Goal: Transaction & Acquisition: Purchase product/service

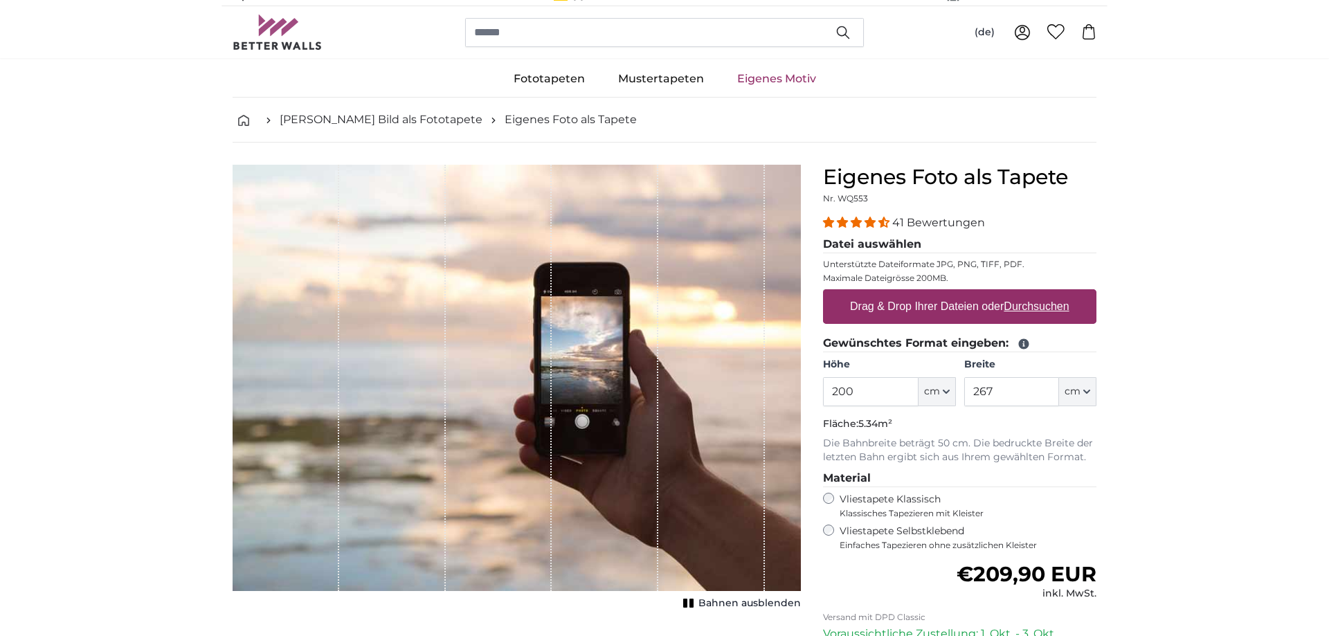
scroll to position [17, 0]
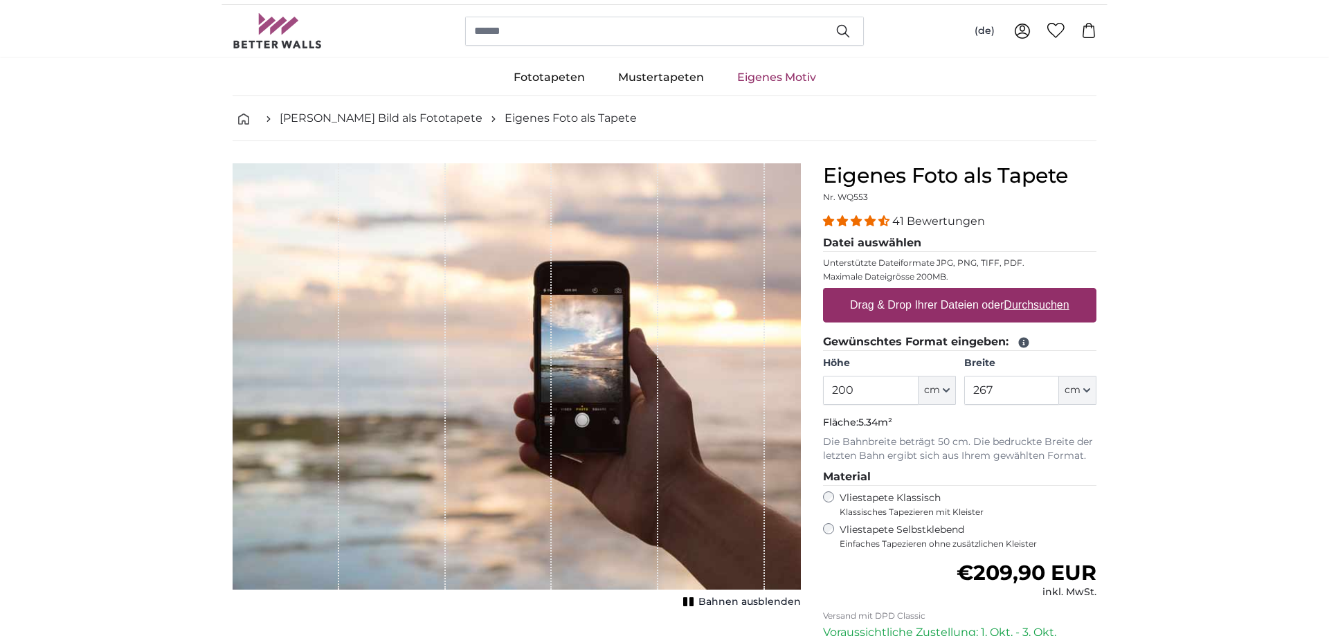
click at [947, 392] on icon "button" at bounding box center [946, 390] width 7 height 7
click at [1031, 413] on fieldset "Gewünschtes Format eingeben: Höhe 200 ft cm Centimeter (cm) Inches (inch) Feet …" at bounding box center [959, 398] width 273 height 129
click at [994, 392] on input "267" at bounding box center [1011, 390] width 95 height 29
type input "2"
type input "534"
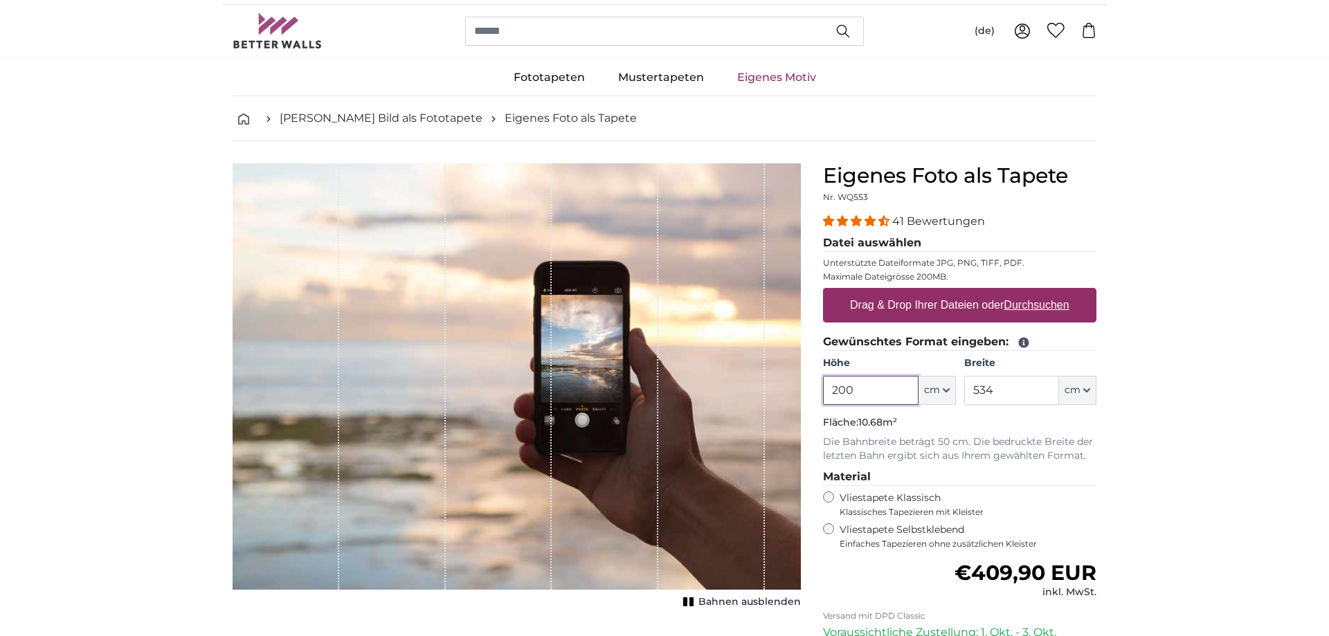
click at [857, 391] on input "200" at bounding box center [870, 390] width 95 height 29
type input "2"
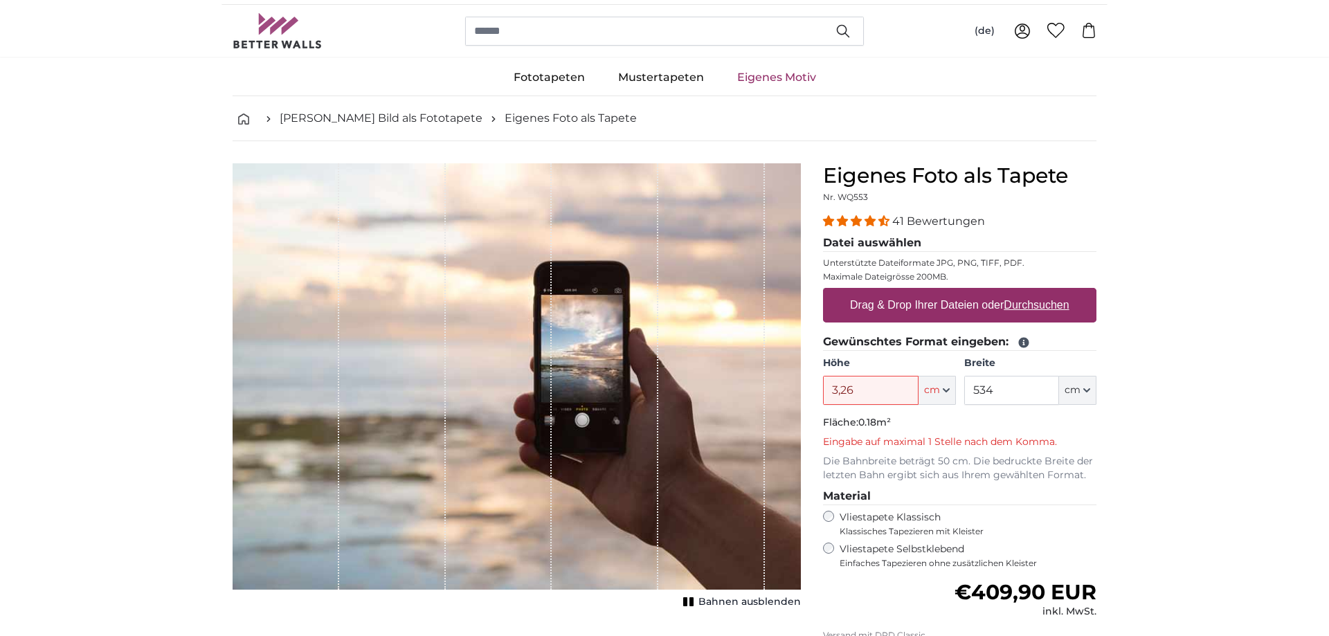
click at [853, 391] on input "3,26" at bounding box center [870, 390] width 95 height 29
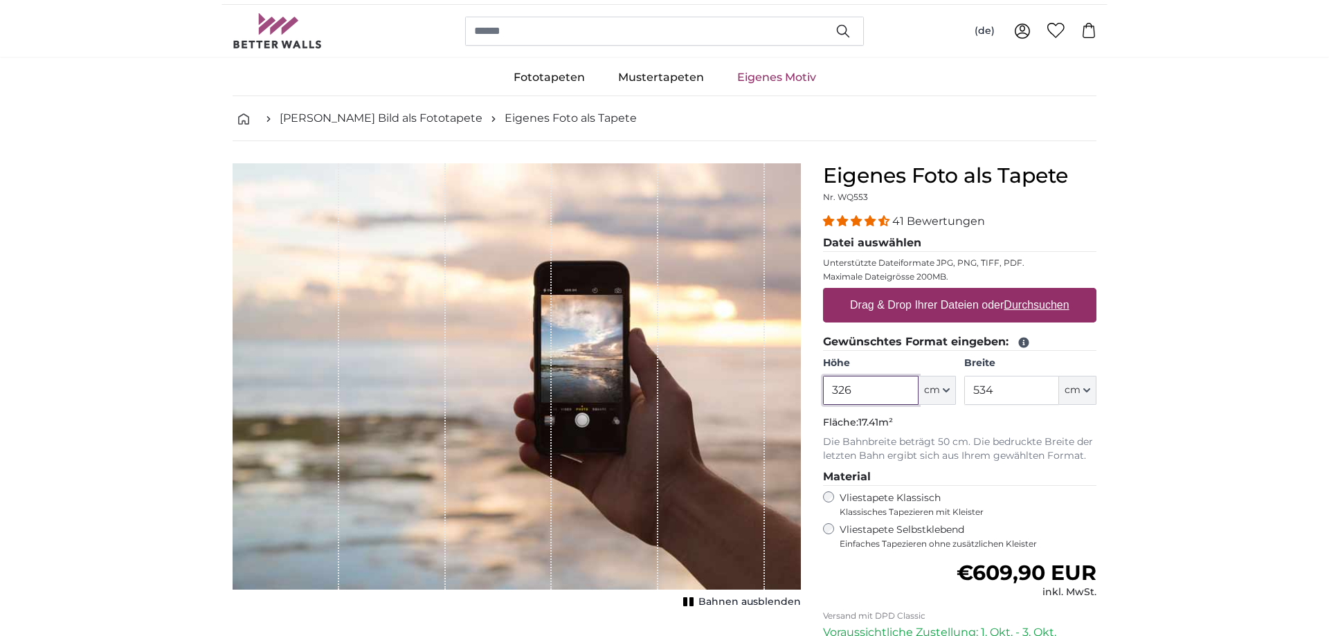
scroll to position [17, 1]
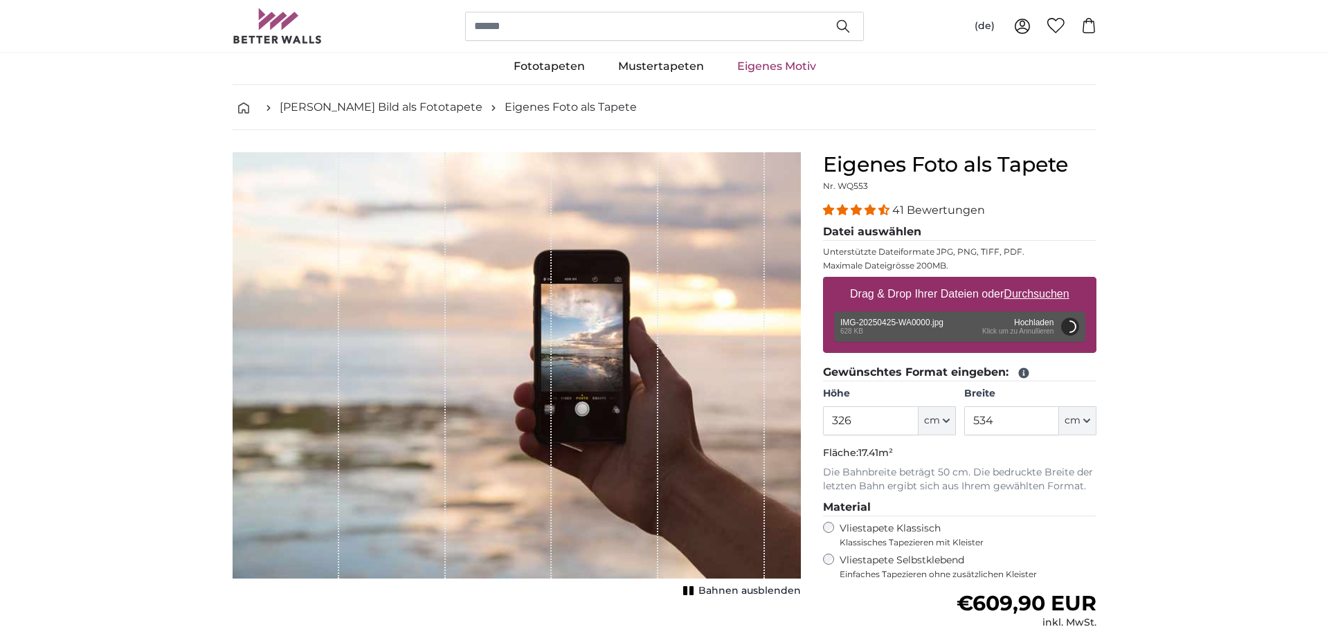
scroll to position [33, 0]
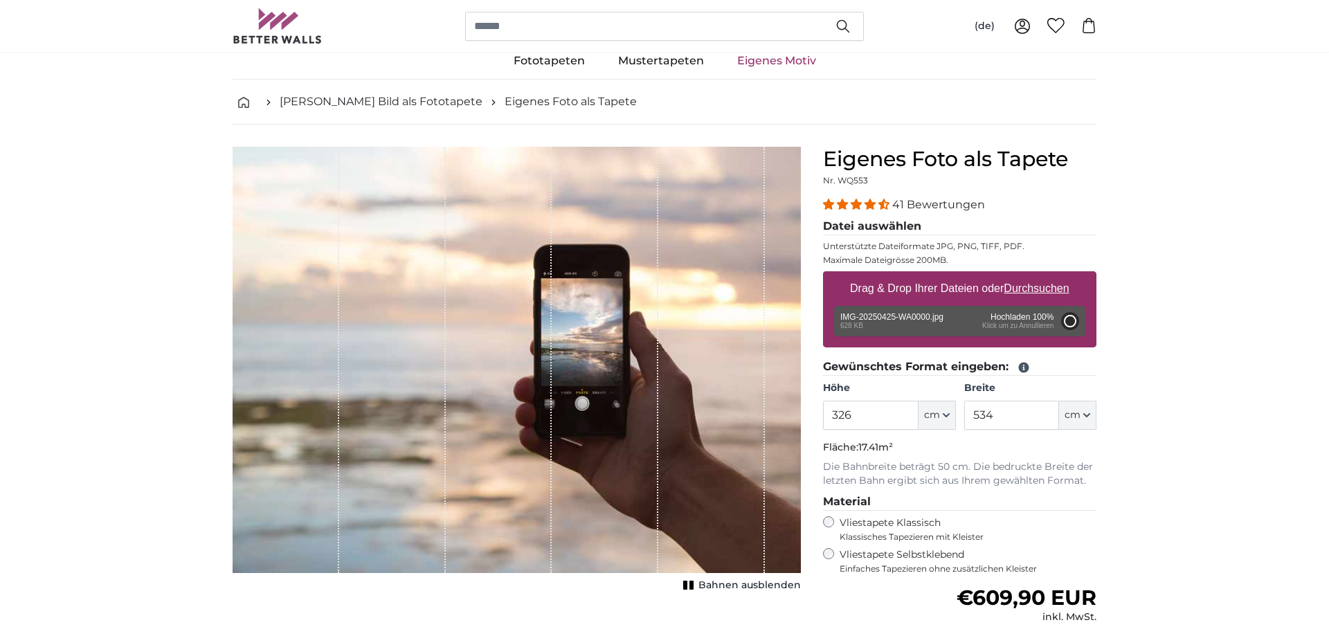
type input "148"
type input "111"
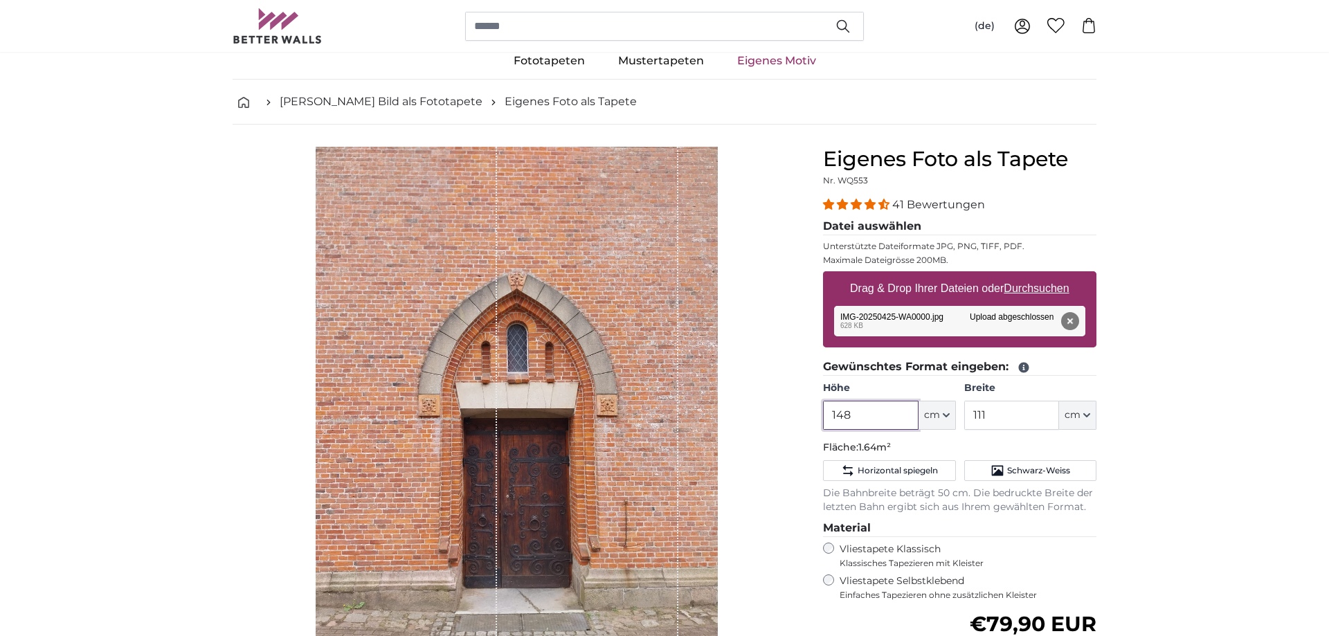
click at [857, 413] on input "148" at bounding box center [870, 415] width 95 height 29
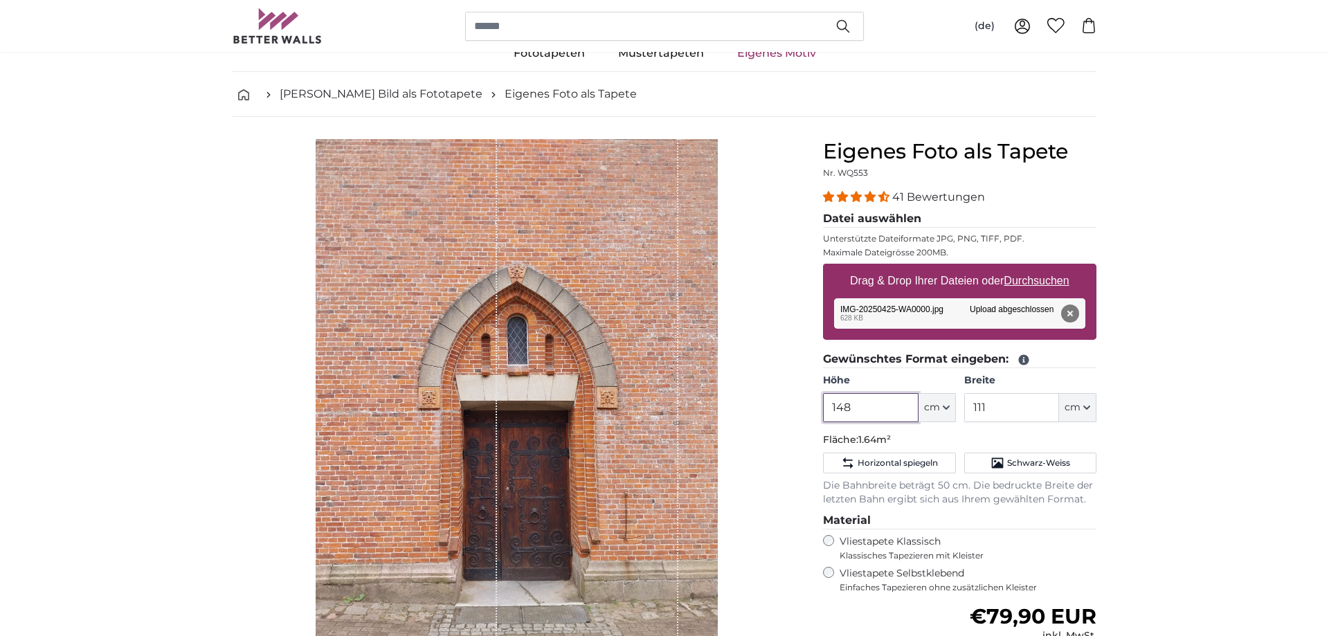
scroll to position [42, 0]
type input "1"
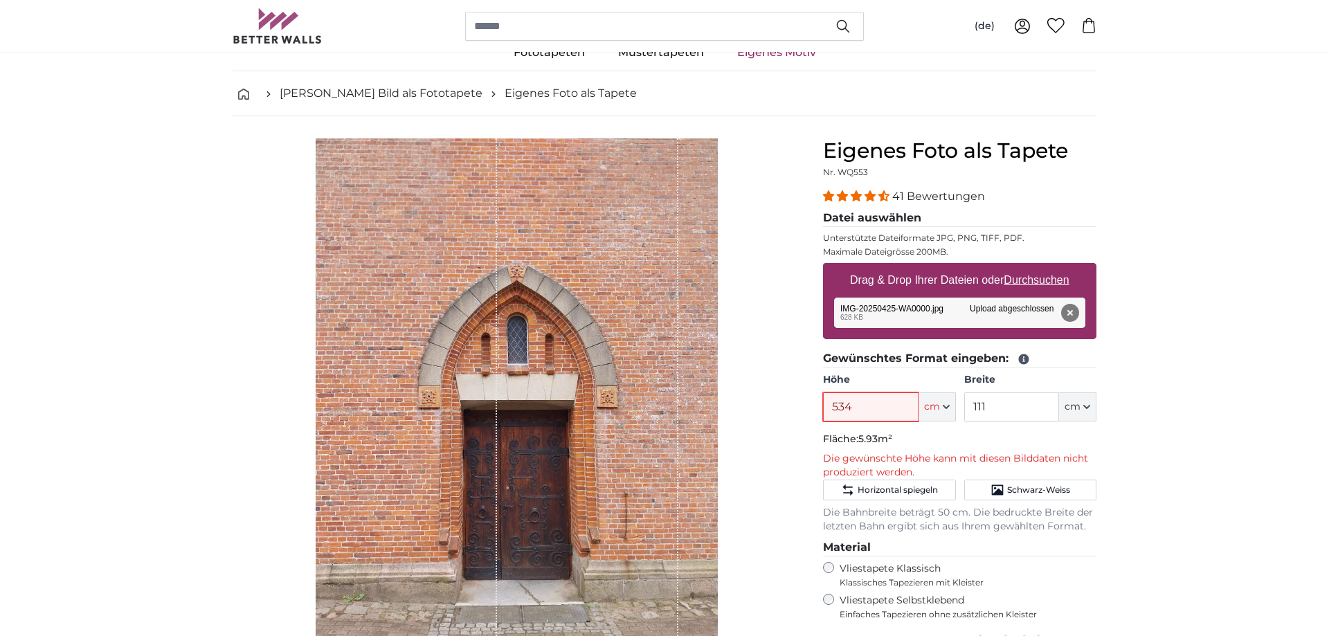
type input "534"
click at [990, 407] on input "111" at bounding box center [1011, 406] width 95 height 29
type input "1"
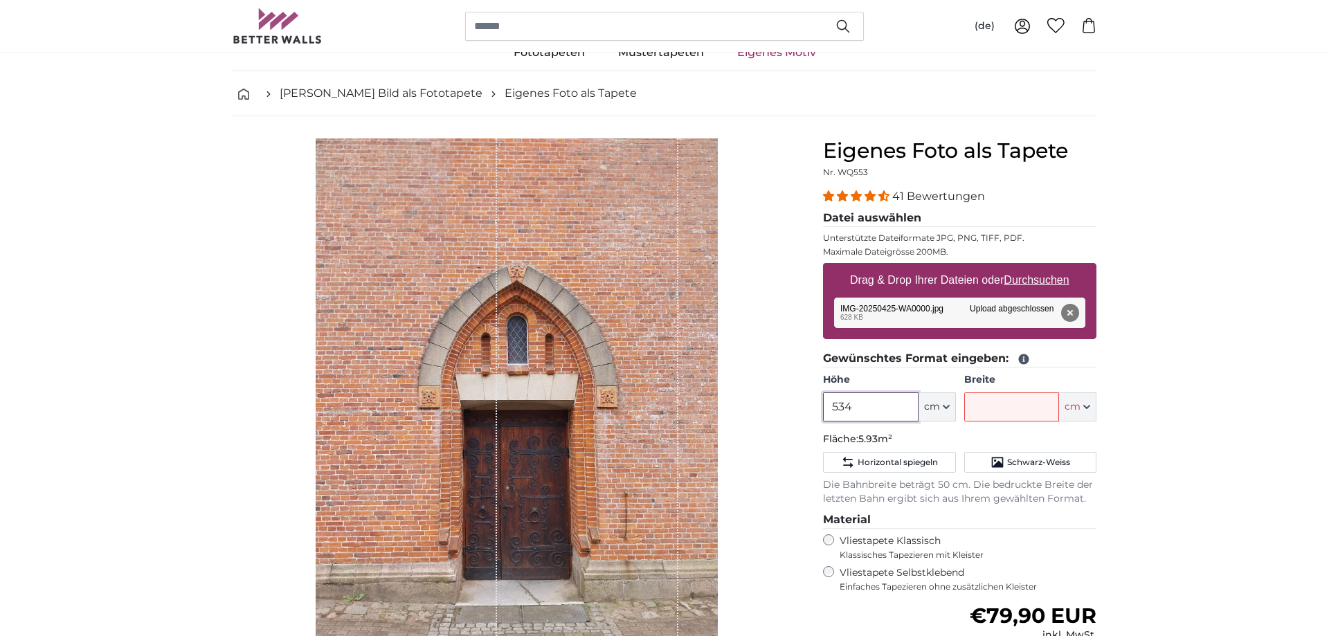
click at [860, 408] on input "534" at bounding box center [870, 406] width 95 height 29
type input "5"
type input "326"
click at [982, 404] on input "Breite" at bounding box center [1011, 406] width 95 height 29
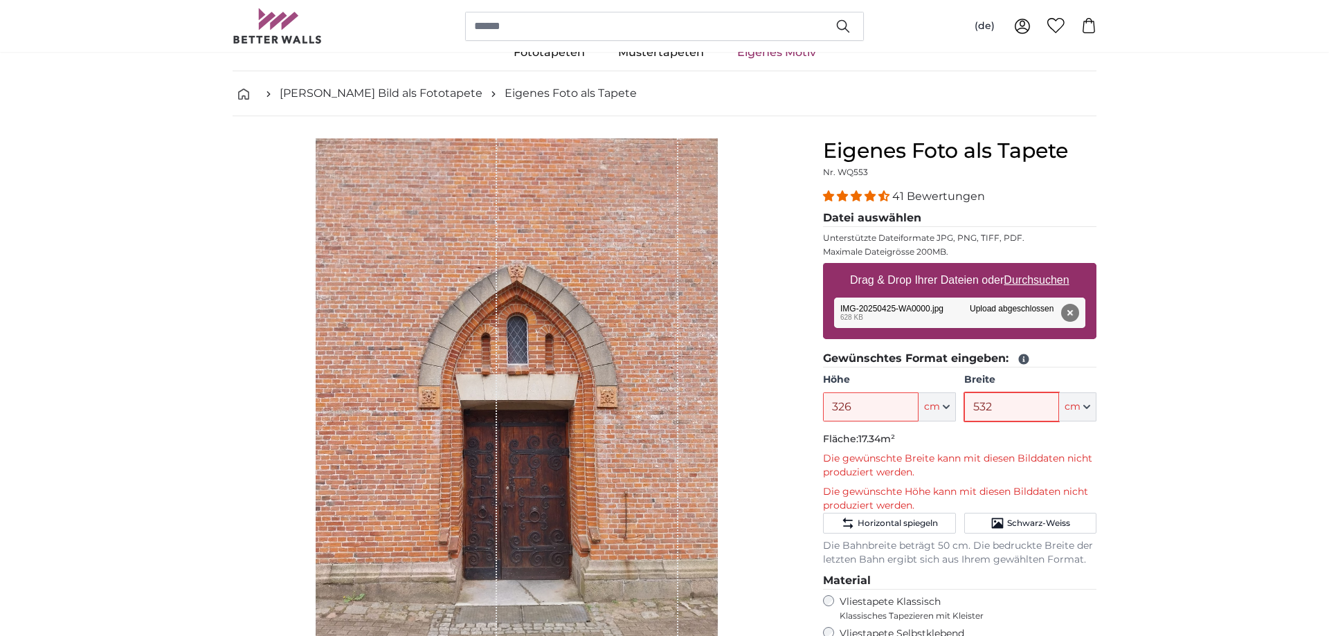
type input "532"
